Goal: Obtain resource: Obtain resource

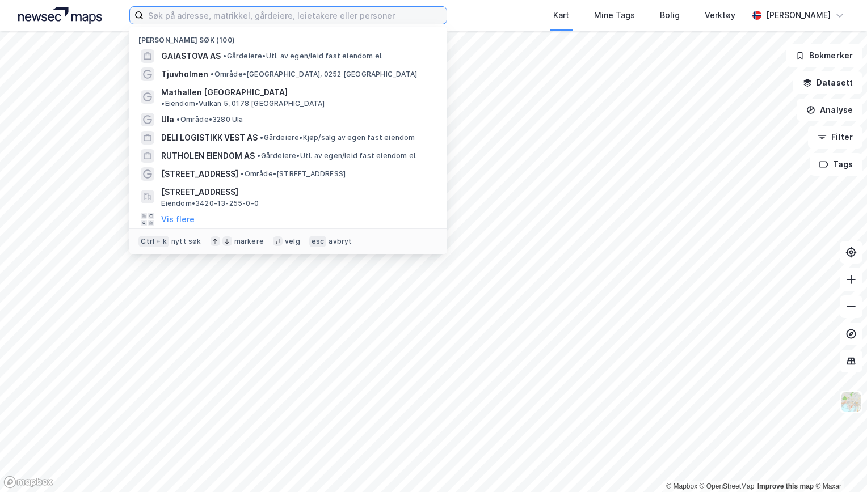
click at [191, 14] on input at bounding box center [294, 15] width 303 height 17
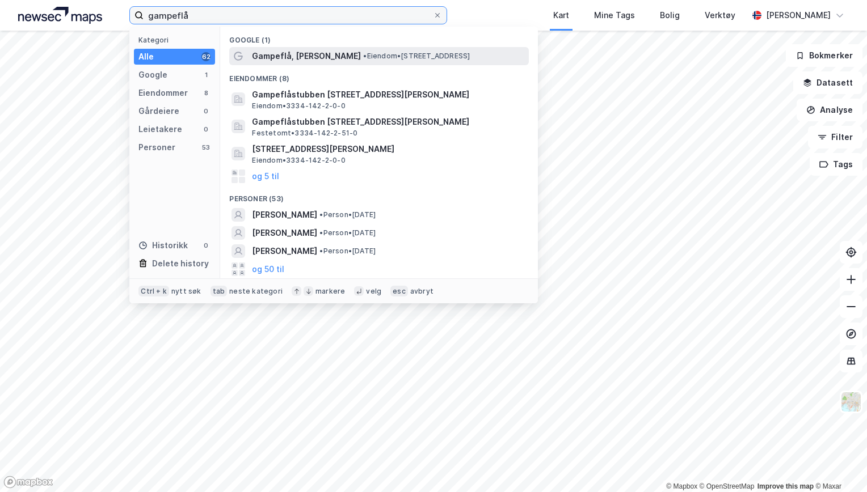
type input "gampeflå"
click at [294, 52] on span "Gampeflå, [PERSON_NAME]" at bounding box center [306, 56] width 109 height 14
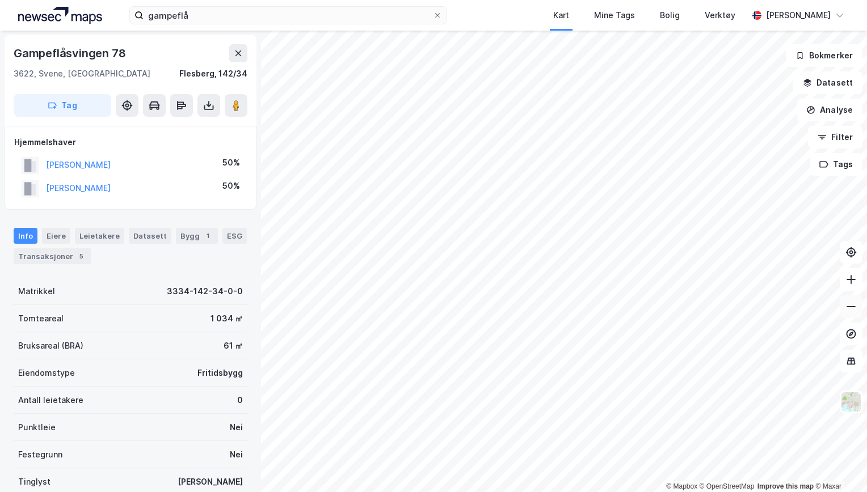
click at [848, 314] on button at bounding box center [850, 306] width 23 height 23
click at [206, 101] on icon at bounding box center [208, 105] width 11 height 11
click at [169, 129] on div "Last ned grunnbok" at bounding box center [153, 128] width 66 height 9
